Goal: Transaction & Acquisition: Purchase product/service

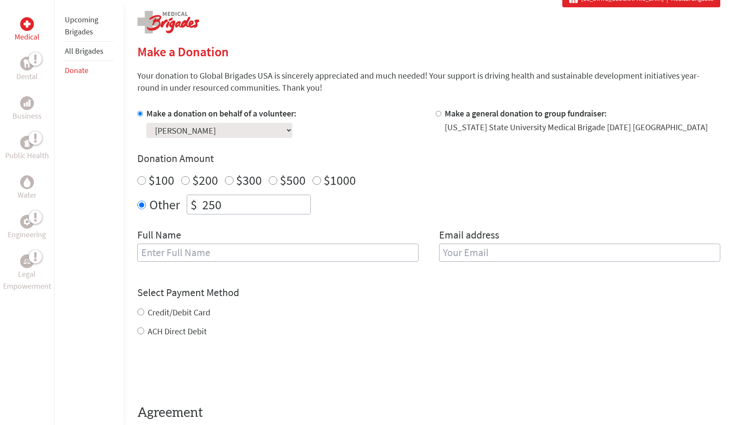
scroll to position [178, 0]
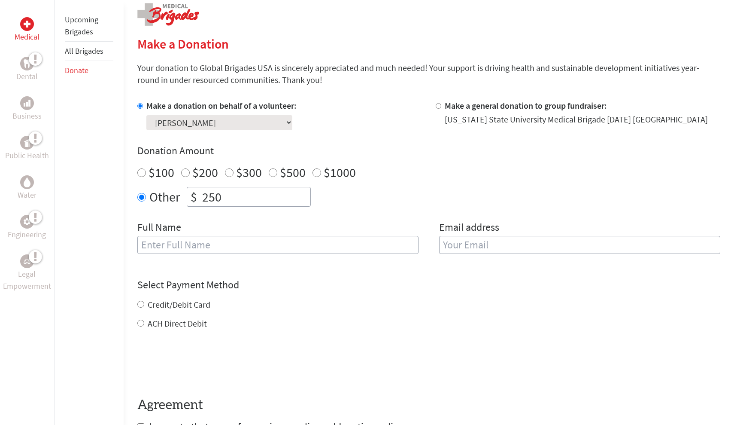
click at [279, 244] on input "text" at bounding box center [277, 245] width 281 height 18
type input "[PERSON_NAME]"
click at [520, 244] on input "email" at bounding box center [579, 245] width 281 height 18
type input "[EMAIL_ADDRESS][DOMAIN_NAME]"
click at [195, 302] on div "Credit/Debit Card ACH Direct Debit" at bounding box center [428, 313] width 583 height 31
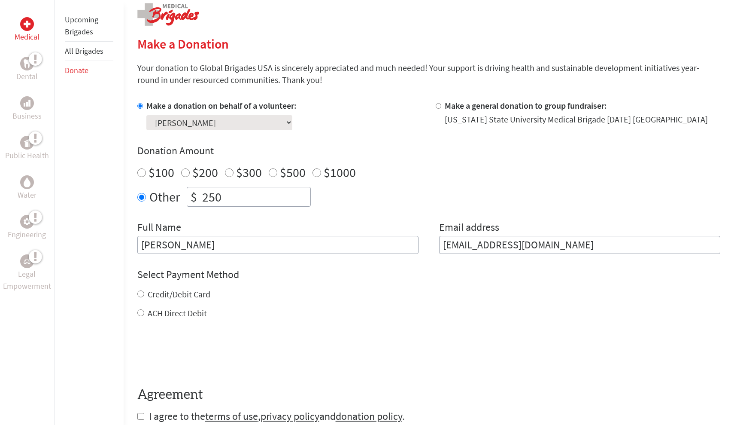
click at [180, 295] on label "Credit/Debit Card" at bounding box center [179, 294] width 63 height 11
click at [144, 295] on input "Credit/Debit Card" at bounding box center [140, 293] width 7 height 7
radio input "true"
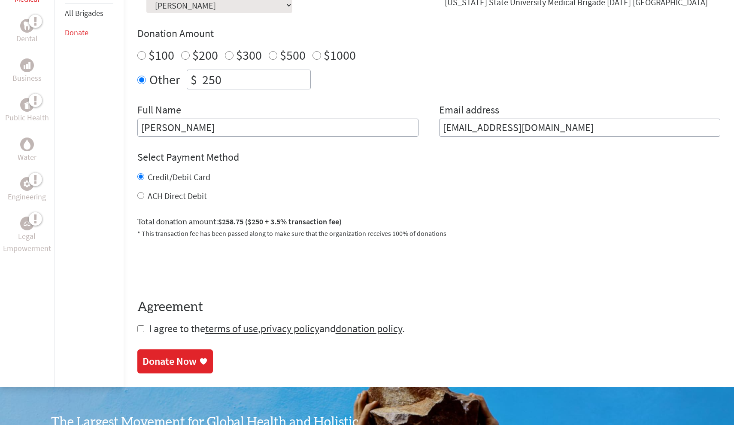
scroll to position [303, 0]
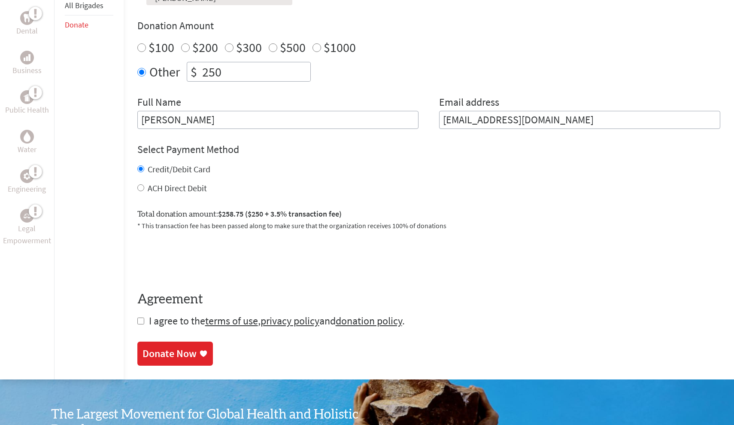
click at [143, 320] on input "checkbox" at bounding box center [140, 320] width 7 height 7
checkbox input "true"
click at [198, 347] on div "Donate Now" at bounding box center [175, 354] width 65 height 14
